Goal: Task Accomplishment & Management: Use online tool/utility

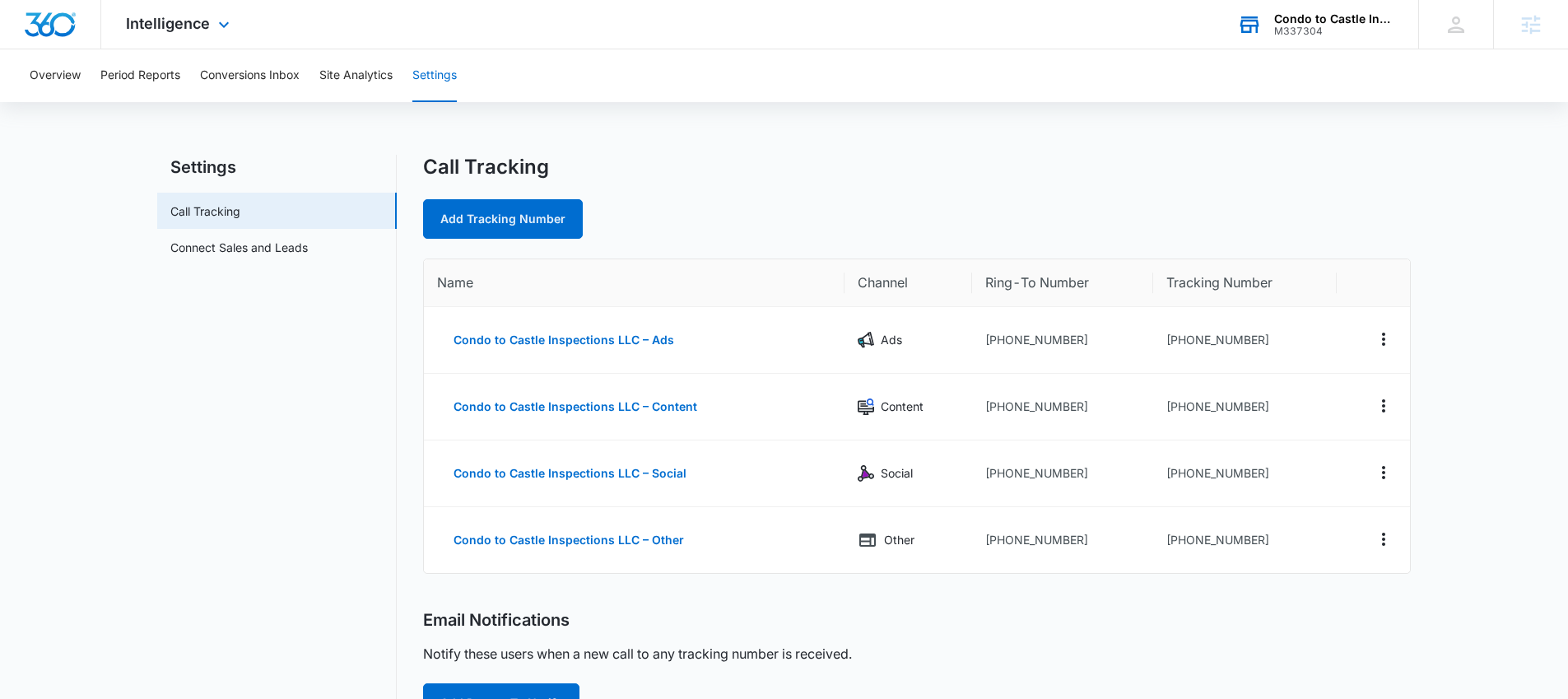
click at [1281, 41] on div "Condo to Castle Inspections LLC M337304 Your Accounts View All" at bounding box center [1316, 24] width 206 height 49
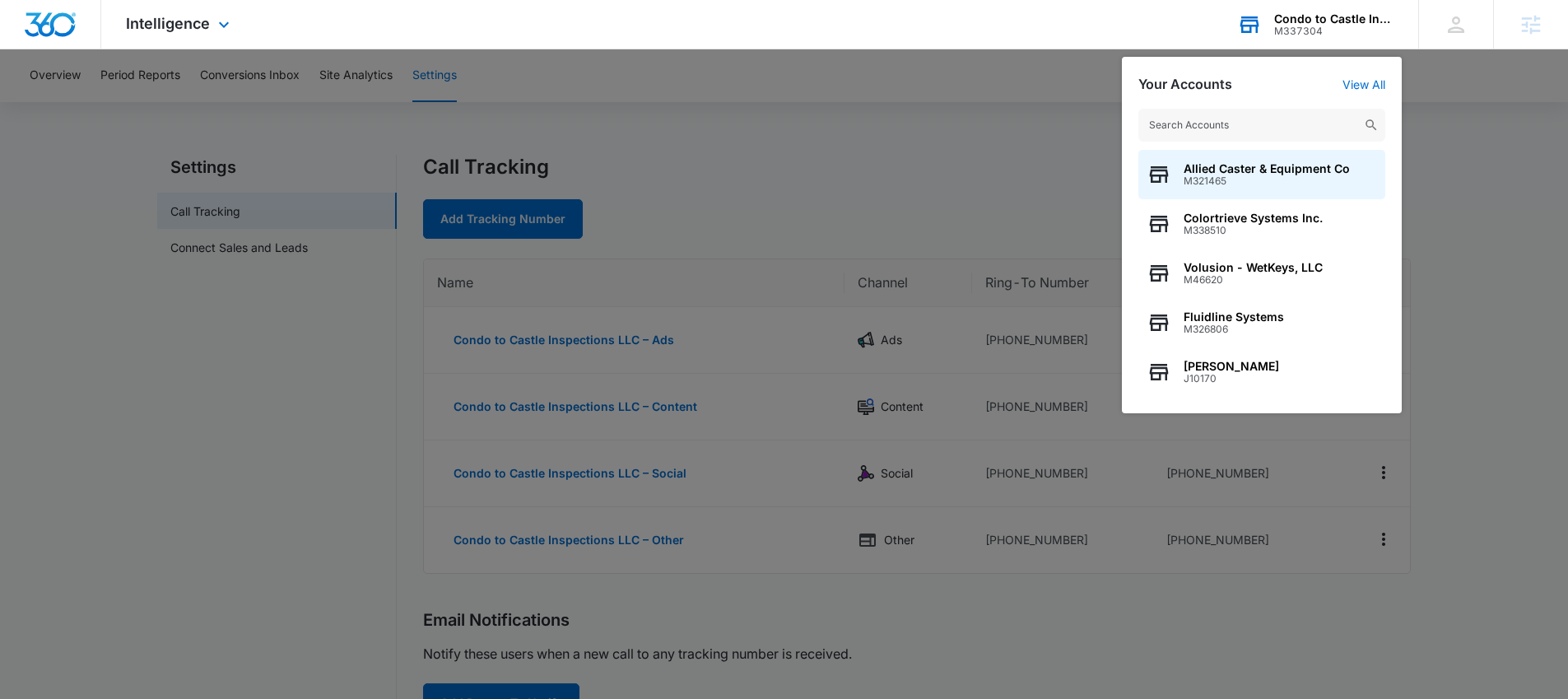
click at [1218, 118] on input "text" at bounding box center [1261, 125] width 246 height 33
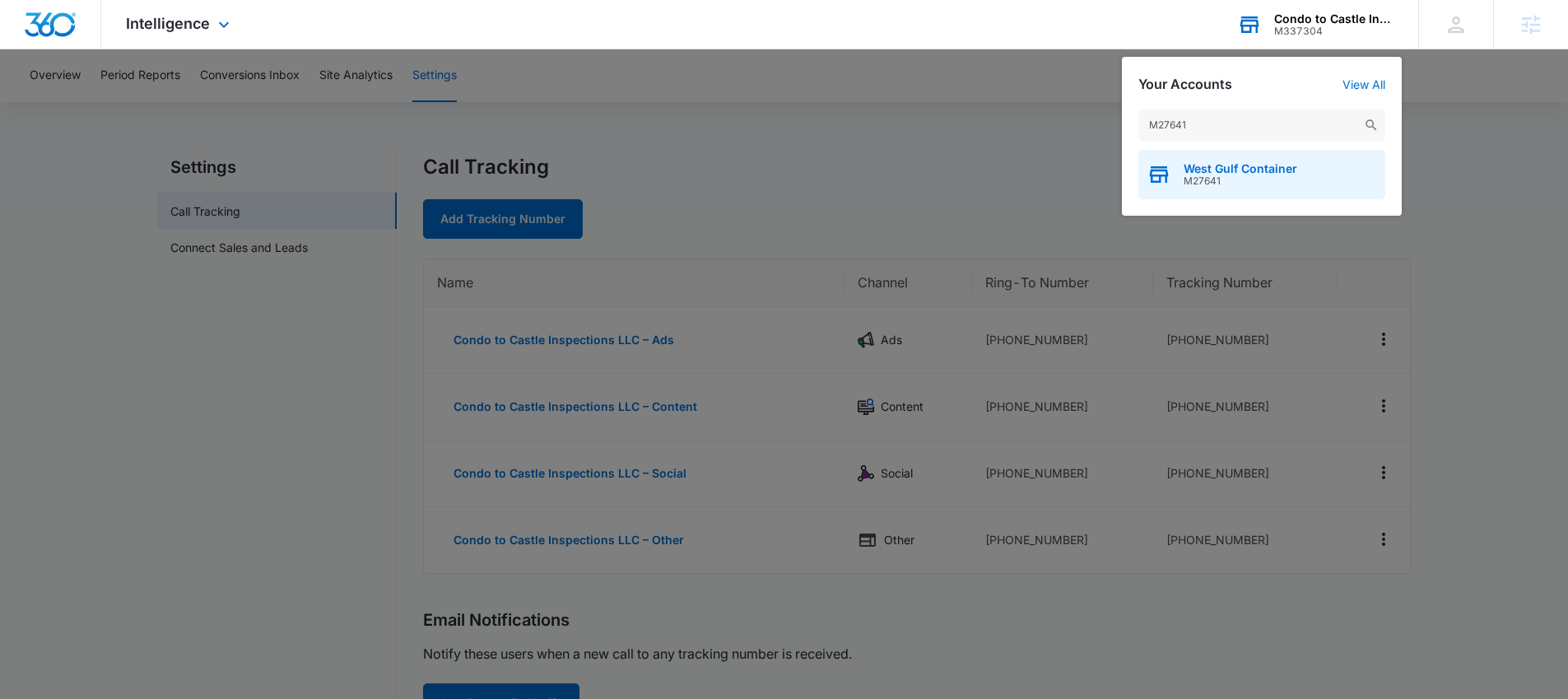
type input "M27641"
click at [1221, 166] on span "West Gulf Container" at bounding box center [1240, 168] width 114 height 13
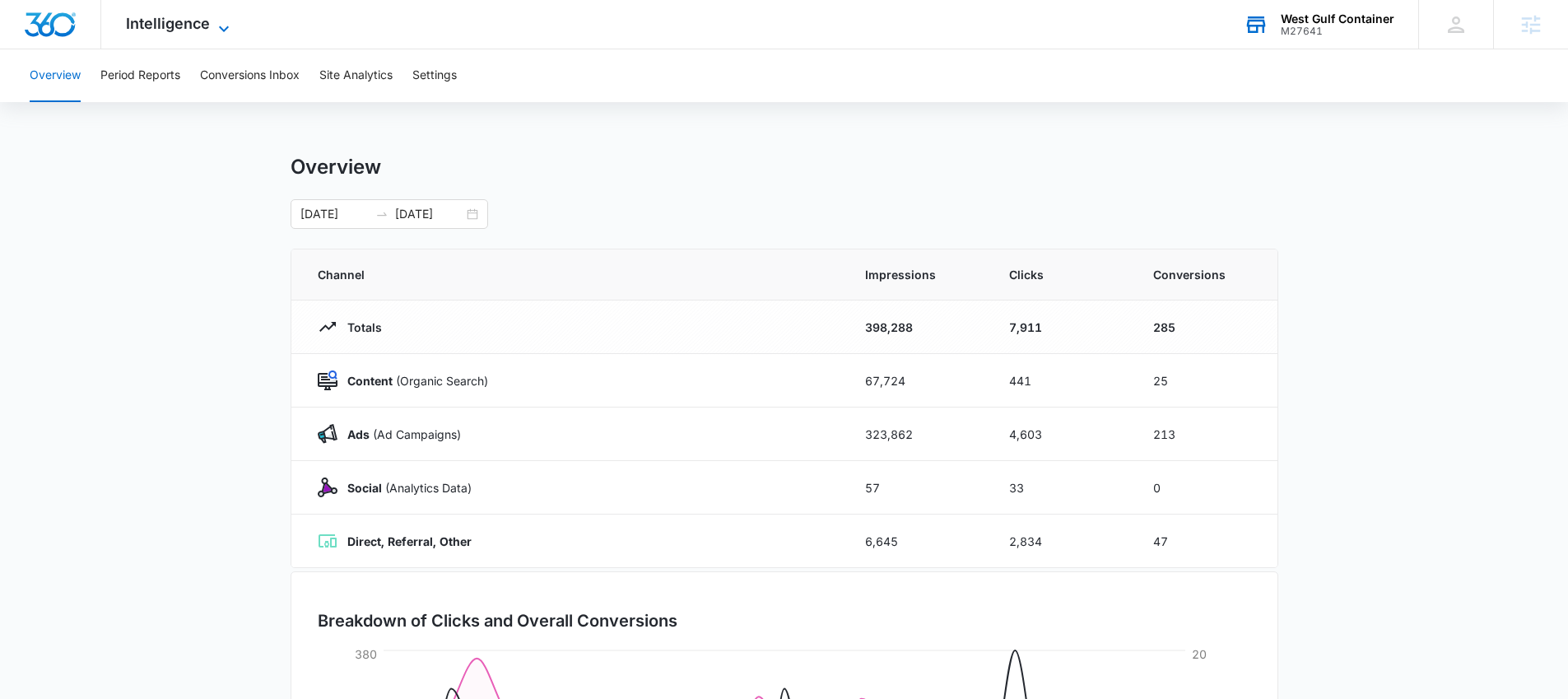
click at [177, 20] on span "Intelligence" at bounding box center [167, 23] width 84 height 17
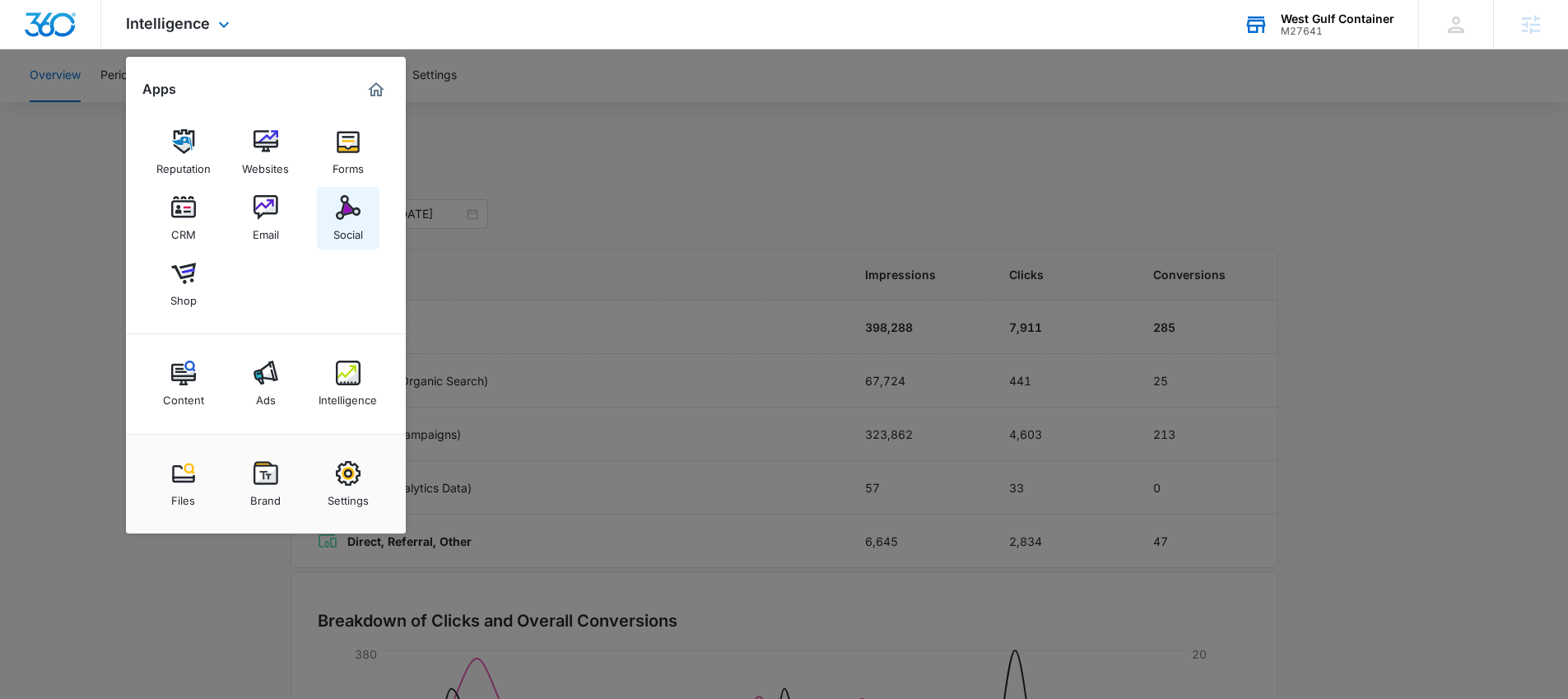
click at [349, 216] on img at bounding box center [347, 207] width 25 height 25
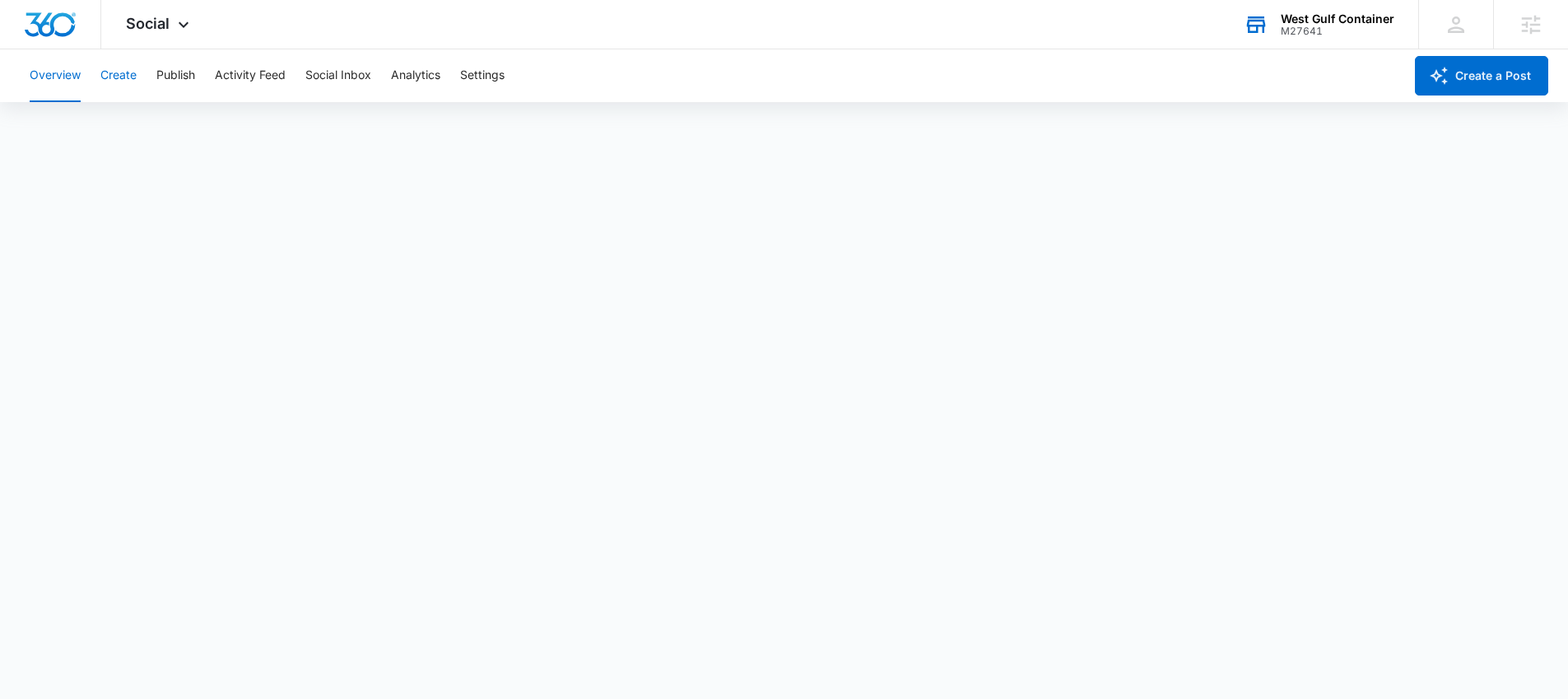
click at [106, 56] on button "Create" at bounding box center [118, 75] width 37 height 52
click at [1273, 34] on div "West Gulf Container M27641 Your Accounts View All" at bounding box center [1318, 24] width 199 height 49
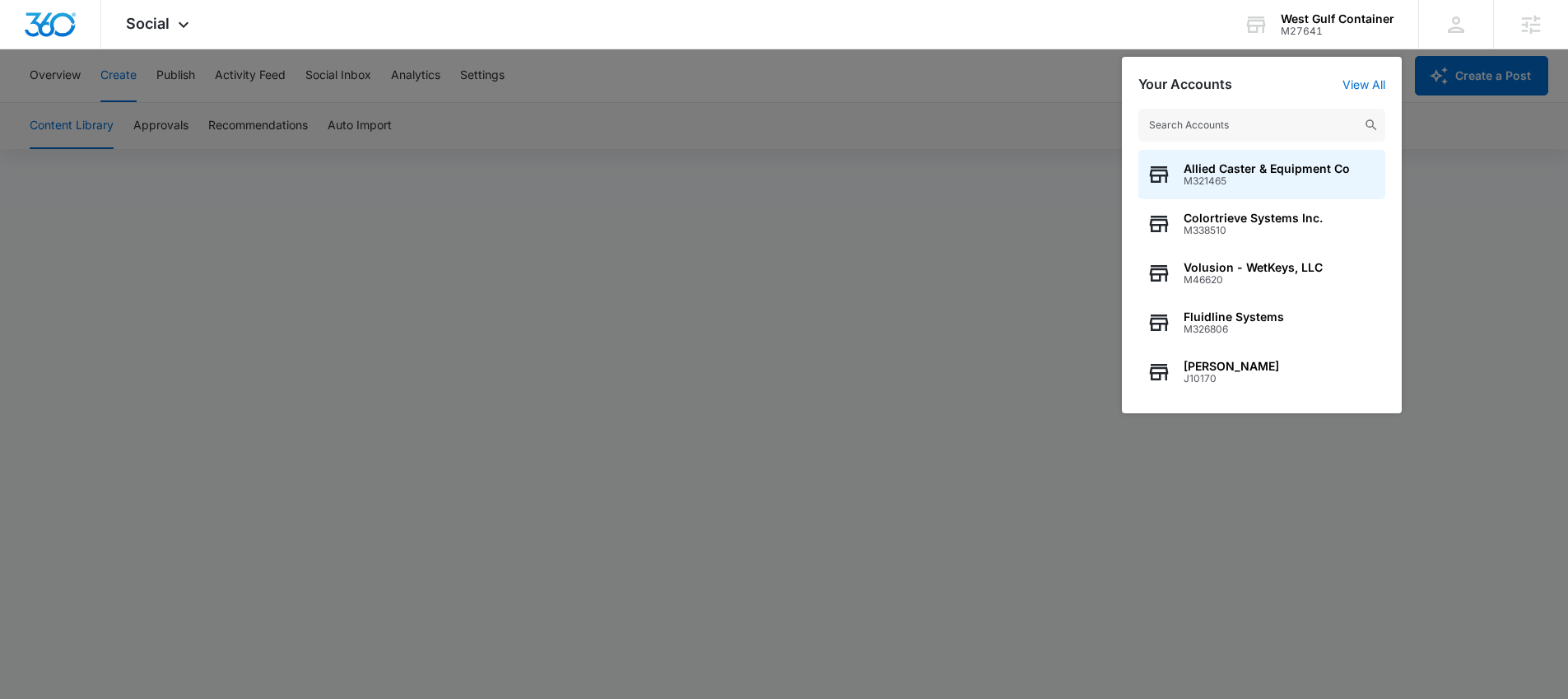
click at [1237, 113] on input "text" at bounding box center [1261, 125] width 246 height 33
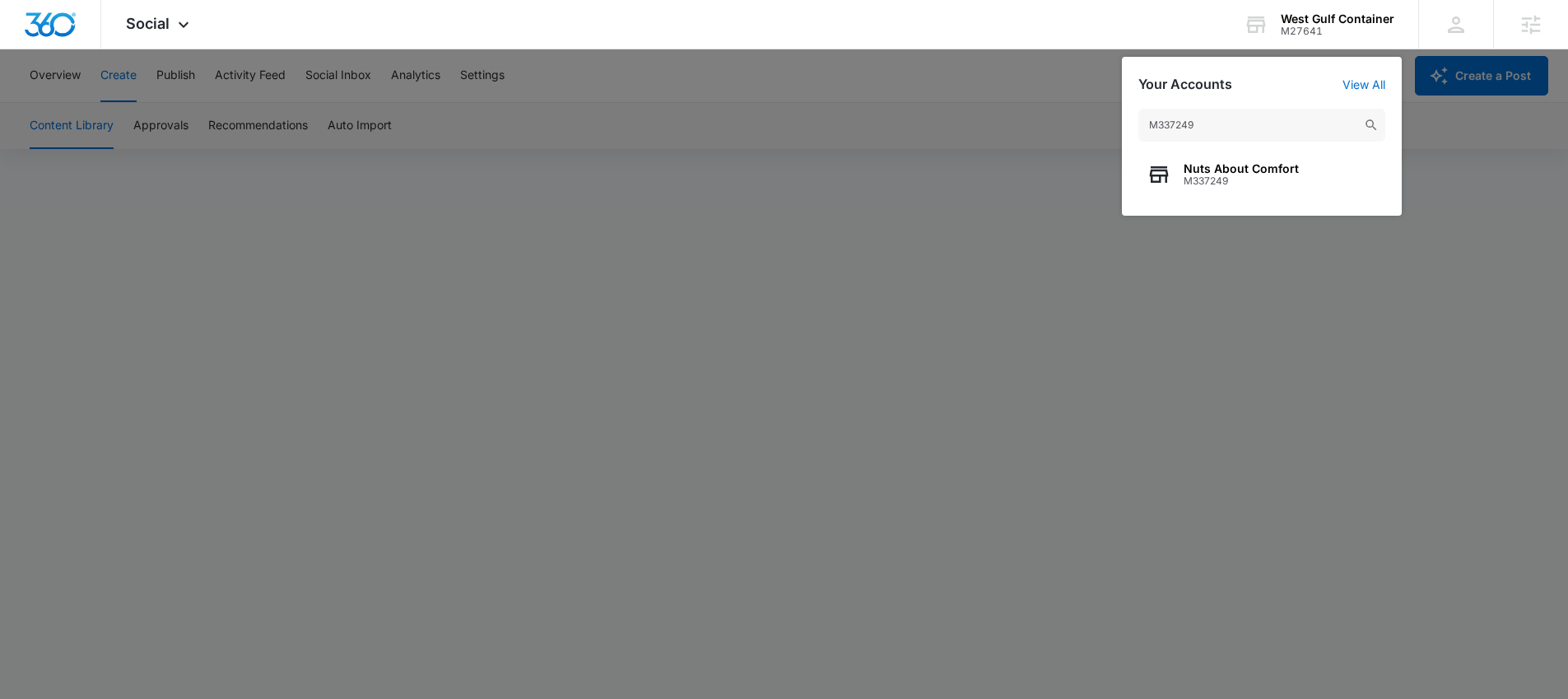
type input "M337249"
click at [1300, 164] on div "Nuts About Comfort M337249" at bounding box center [1261, 174] width 246 height 50
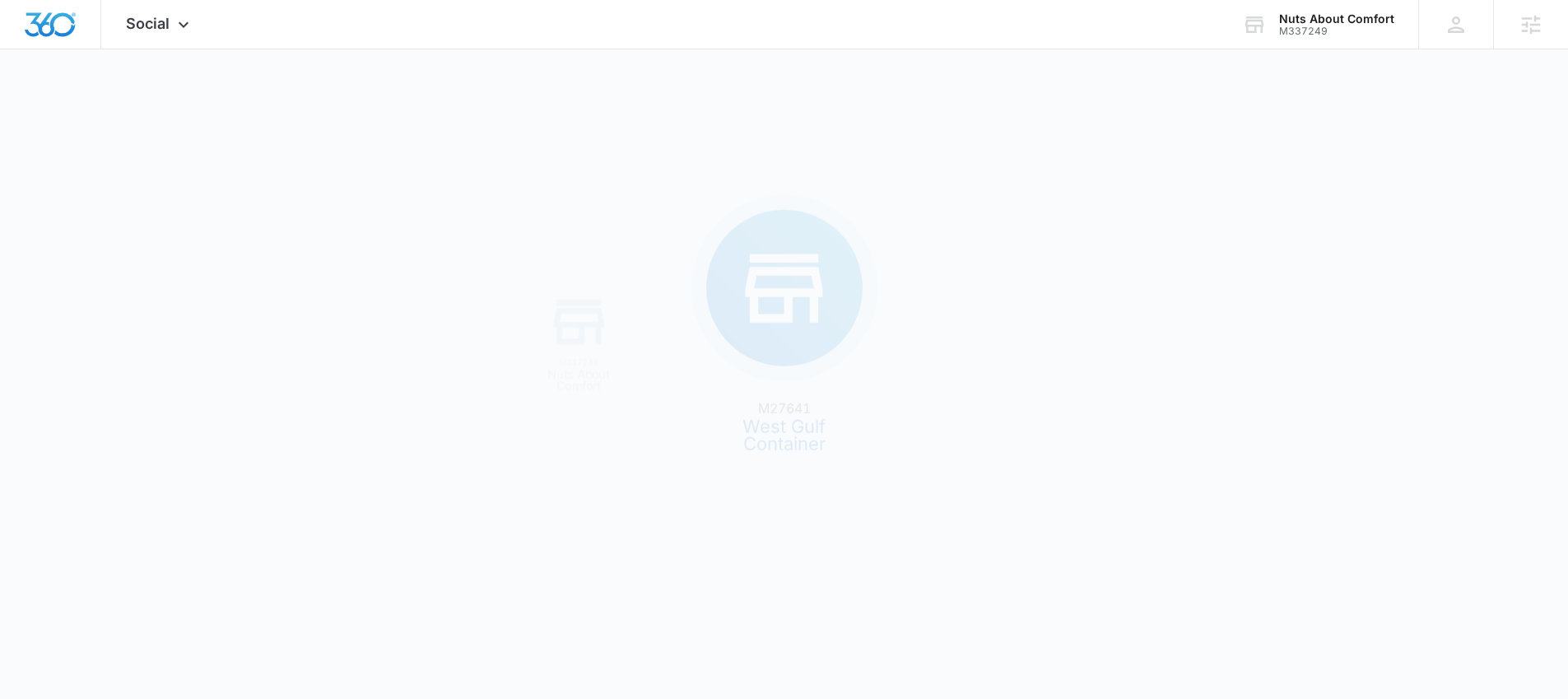
scroll to position [0, 0]
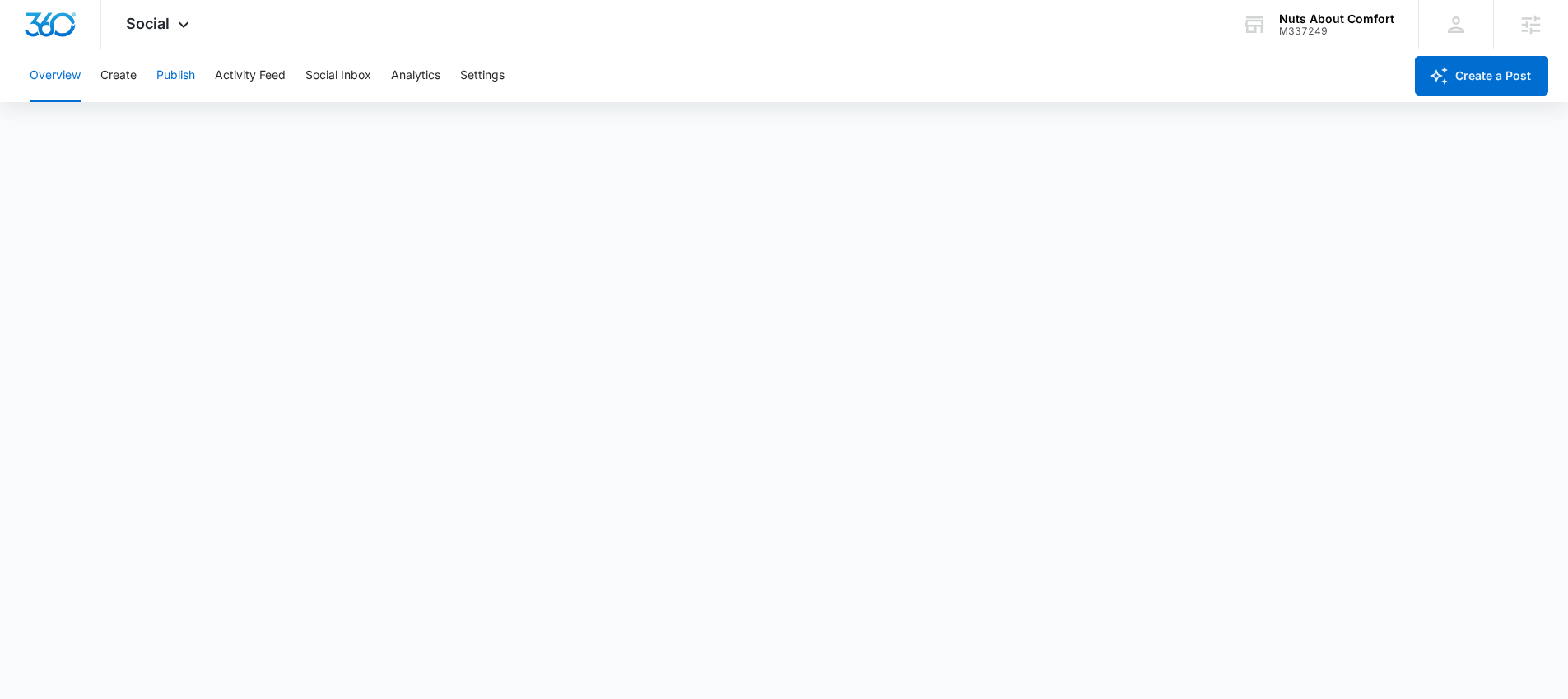
click at [182, 75] on button "Publish" at bounding box center [175, 75] width 39 height 52
click at [124, 121] on button "Schedules" at bounding box center [126, 126] width 56 height 47
click at [49, 122] on button "Calendar" at bounding box center [53, 126] width 49 height 47
click at [158, 13] on div "Social Apps Reputation Websites Forms CRM Email Social Content Ads Intelligence…" at bounding box center [159, 24] width 117 height 49
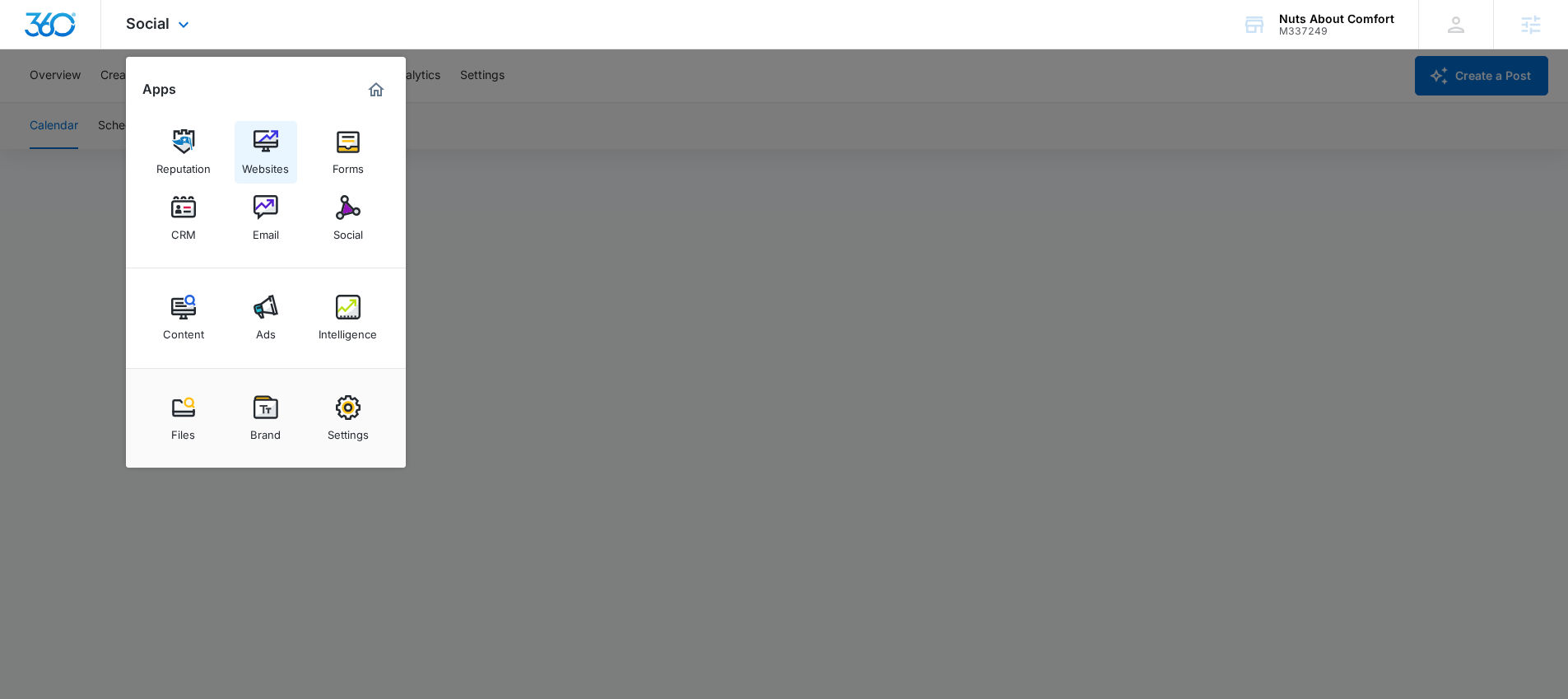
click at [260, 178] on link "Websites" at bounding box center [265, 151] width 62 height 62
